Goal: Information Seeking & Learning: Learn about a topic

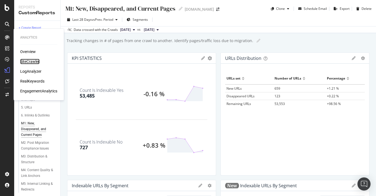
click at [35, 61] on div "SiteCrawler" at bounding box center [29, 61] width 19 height 5
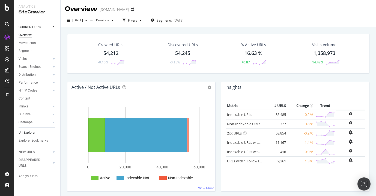
click at [37, 132] on link "Url Explorer" at bounding box center [38, 133] width 38 height 6
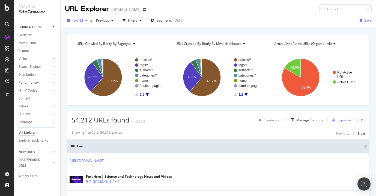
click at [83, 21] on span "[DATE]" at bounding box center [77, 20] width 11 height 5
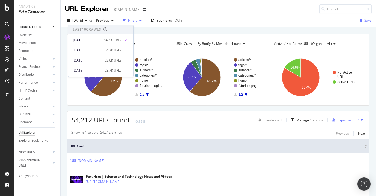
click at [144, 21] on div "button" at bounding box center [140, 20] width 7 height 3
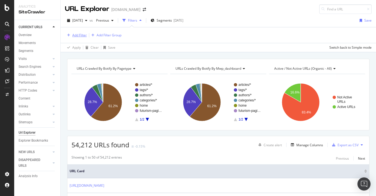
click at [79, 32] on button "Add Filter" at bounding box center [76, 35] width 22 height 7
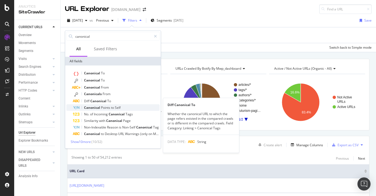
type input "canonical"
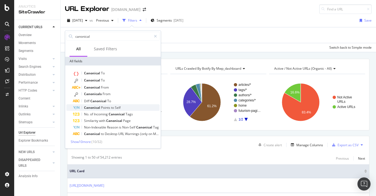
click at [124, 105] on div "Canonical Points to Self" at bounding box center [116, 107] width 87 height 7
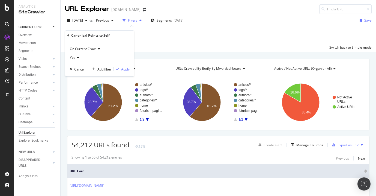
click at [76, 58] on icon at bounding box center [77, 57] width 4 height 3
click at [80, 76] on div "No" at bounding box center [100, 75] width 58 height 7
click at [126, 67] on div "Apply" at bounding box center [125, 69] width 8 height 5
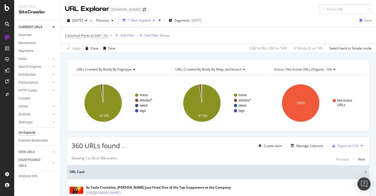
click at [74, 145] on span "360 URLs found" at bounding box center [95, 145] width 49 height 9
copy span "360"
click at [91, 35] on span "Canonical Points to Self" at bounding box center [82, 35] width 35 height 5
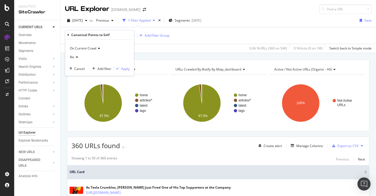
click at [76, 56] on icon at bounding box center [76, 56] width 4 height 3
click at [75, 68] on span "Yes" at bounding box center [74, 68] width 5 height 5
click at [136, 66] on div "URLs Crawled By Botify By pagetype" at bounding box center [119, 69] width 87 height 9
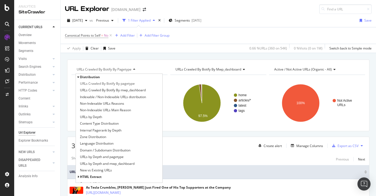
click at [82, 42] on div "Canonical Points to Self = No Add Filter Add Filter Group" at bounding box center [218, 35] width 307 height 16
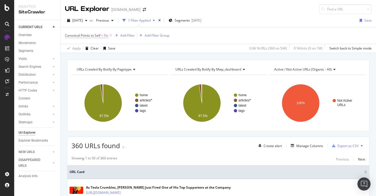
click at [85, 37] on span "Canonical Points to Self" at bounding box center [82, 35] width 35 height 5
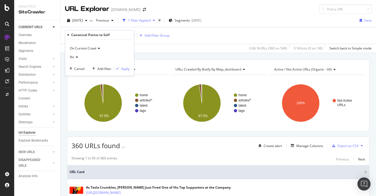
click at [77, 58] on icon at bounding box center [76, 56] width 4 height 3
click at [78, 67] on div "Yes" at bounding box center [100, 68] width 58 height 7
click at [125, 67] on div "Apply" at bounding box center [125, 68] width 8 height 5
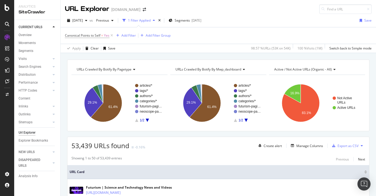
click at [75, 145] on span "53,439 URLs found" at bounding box center [100, 145] width 58 height 9
drag, startPoint x: 75, startPoint y: 145, endPoint x: 80, endPoint y: 145, distance: 4.6
click at [80, 145] on span "53,439 URLs found" at bounding box center [100, 145] width 58 height 9
copy span "53,439"
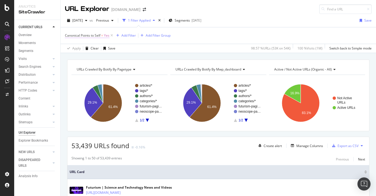
click at [96, 35] on span "Canonical Points to Self" at bounding box center [82, 35] width 35 height 5
click at [68, 35] on icon at bounding box center [68, 34] width 2 height 3
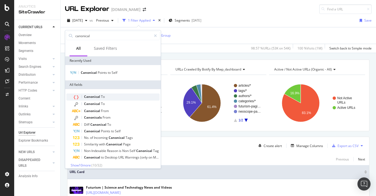
click at [104, 100] on div "Canonical To" at bounding box center [116, 96] width 87 height 7
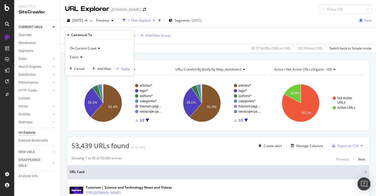
click at [80, 57] on icon at bounding box center [81, 56] width 4 height 3
click at [83, 73] on span "Doesn't exist" at bounding box center [82, 75] width 20 height 5
click at [125, 68] on div "Apply" at bounding box center [125, 68] width 8 height 5
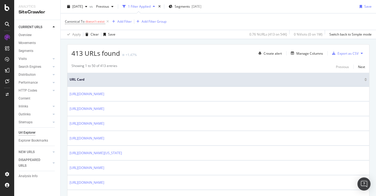
scroll to position [92, 0]
click at [77, 54] on span "413 URLs found" at bounding box center [95, 53] width 49 height 9
click at [75, 53] on span "413 URLs found" at bounding box center [95, 53] width 49 height 9
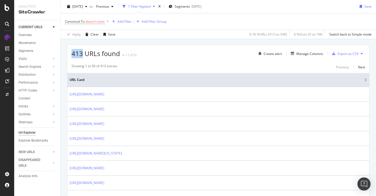
click at [75, 53] on span "413 URLs found" at bounding box center [95, 53] width 49 height 9
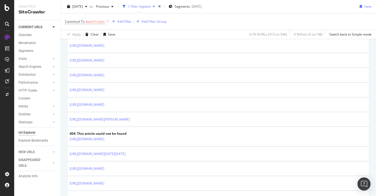
scroll to position [0, 0]
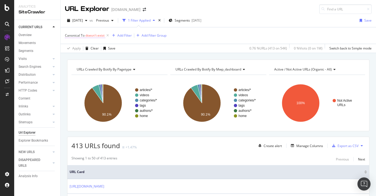
click at [90, 35] on span "doesn't exist" at bounding box center [94, 35] width 19 height 5
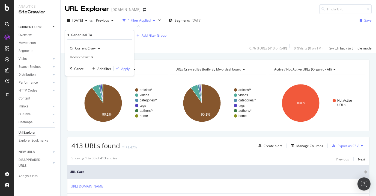
click at [68, 33] on icon at bounding box center [68, 34] width 2 height 3
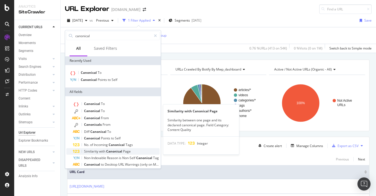
click at [112, 151] on span "Canonical" at bounding box center [114, 151] width 17 height 5
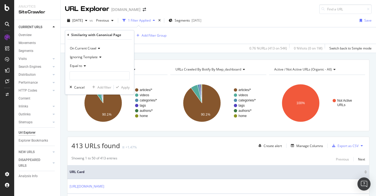
click at [84, 65] on icon at bounding box center [84, 65] width 4 height 3
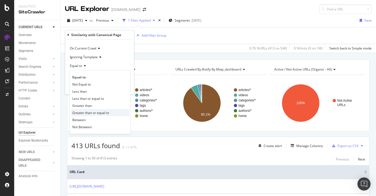
click at [98, 111] on span "Greater than or equal to" at bounding box center [90, 112] width 37 height 5
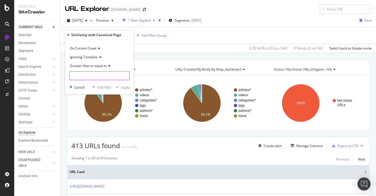
click at [95, 74] on input "number" at bounding box center [100, 75] width 60 height 9
type input "75"
click at [129, 89] on div "On Current Crawl Ignoring Template Greater than or equal to 75 Cancel Add filte…" at bounding box center [99, 67] width 69 height 55
click at [124, 86] on div "Apply" at bounding box center [125, 87] width 8 height 5
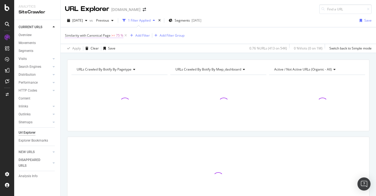
click at [110, 34] on span "Similarity with Canonical Page" at bounding box center [88, 35] width 46 height 5
click at [150, 53] on div "[DATE] vs Previous 1 Filter Applied Segments [DATE] Save Similarity with Canoni…" at bounding box center [218, 33] width 315 height 39
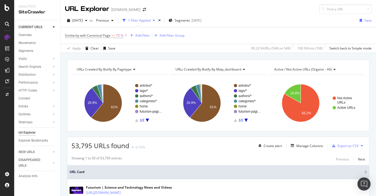
click at [77, 145] on span "53,795 URLs found" at bounding box center [100, 145] width 58 height 9
copy span "53,795"
click at [107, 34] on span "Similarity with Canonical Page" at bounding box center [88, 35] width 46 height 5
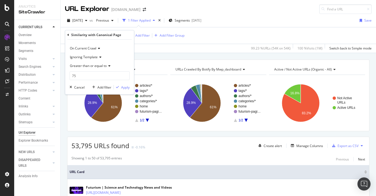
click at [96, 65] on span "Greater than or equal to" at bounding box center [88, 65] width 37 height 5
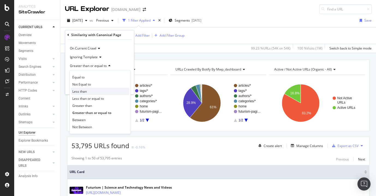
click at [93, 92] on div "Less than" at bounding box center [100, 91] width 58 height 7
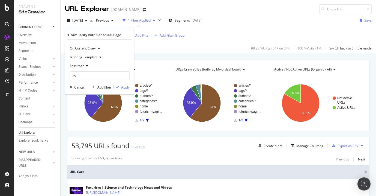
click at [120, 86] on div "button" at bounding box center [117, 86] width 7 height 3
